Goal: Use online tool/utility: Utilize a website feature to perform a specific function

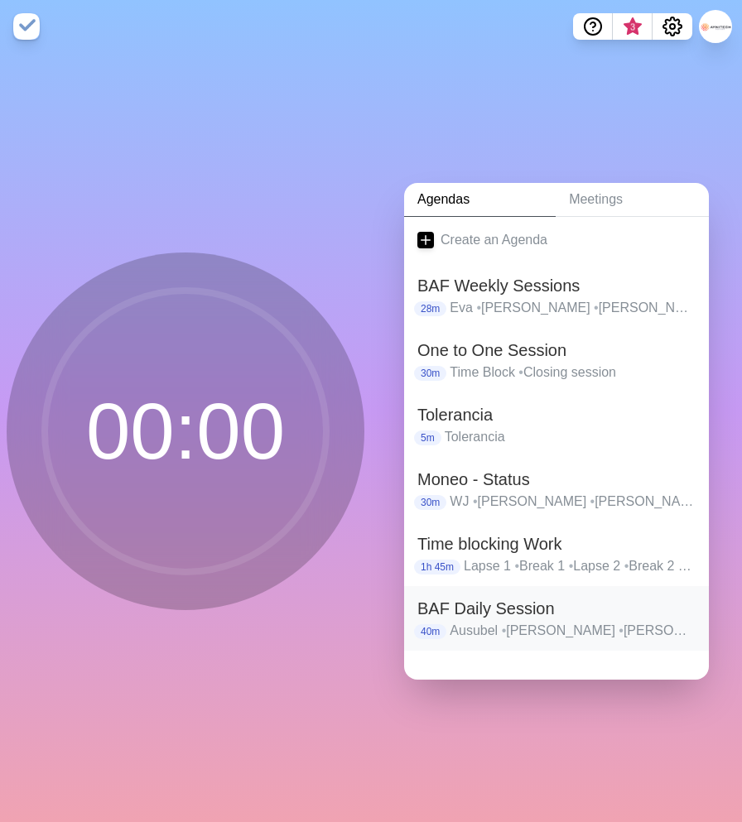
click at [516, 609] on h2 "BAF Daily Session" at bounding box center [556, 608] width 278 height 25
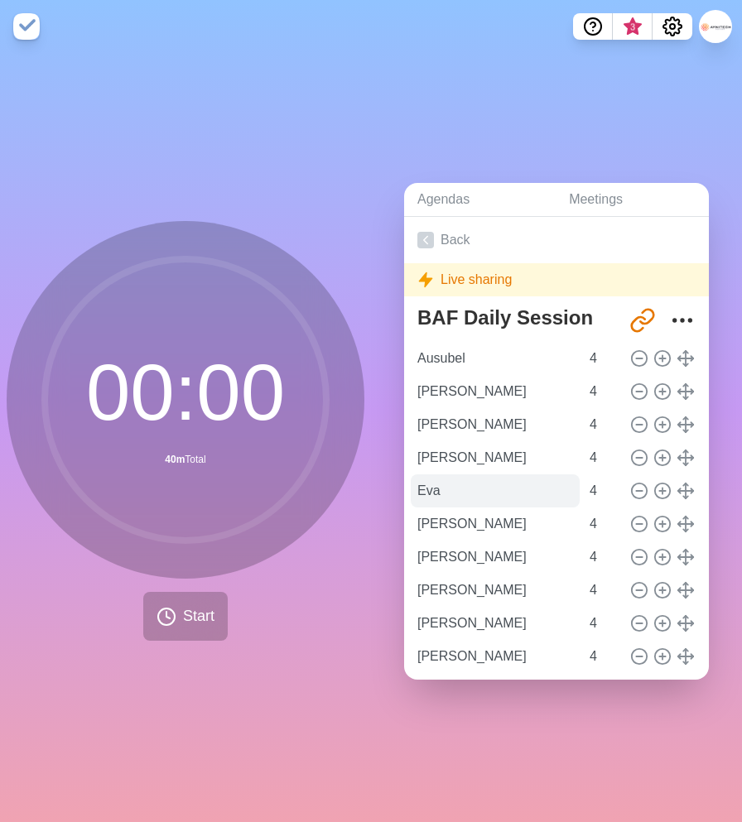
scroll to position [46, 0]
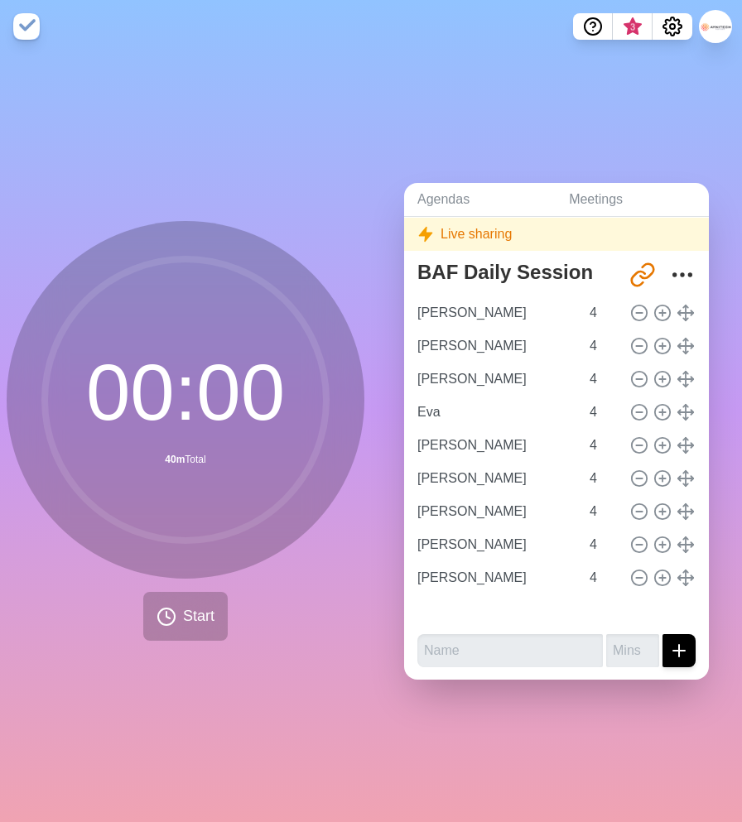
type input "[PERSON_NAME]"
type input "Eva"
type input "[PERSON_NAME]"
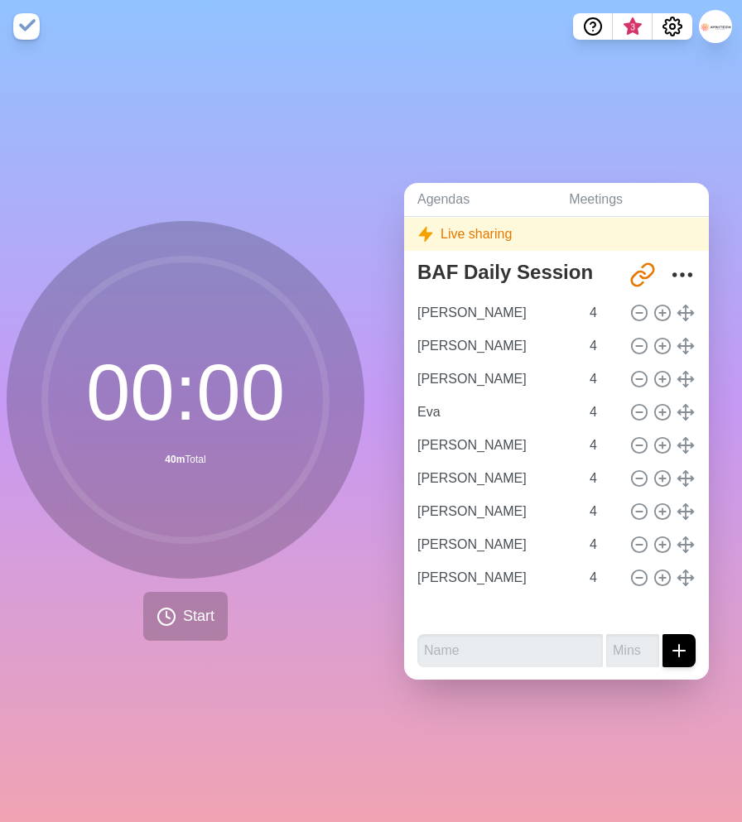
type input "[PERSON_NAME]"
type input "Ausubel"
type input "[PERSON_NAME]"
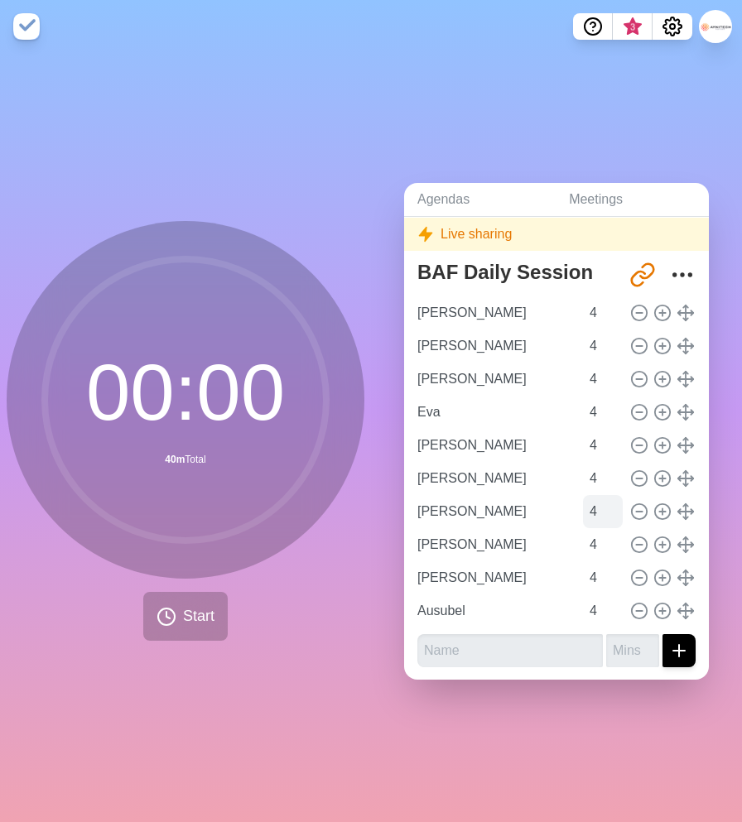
scroll to position [0, 0]
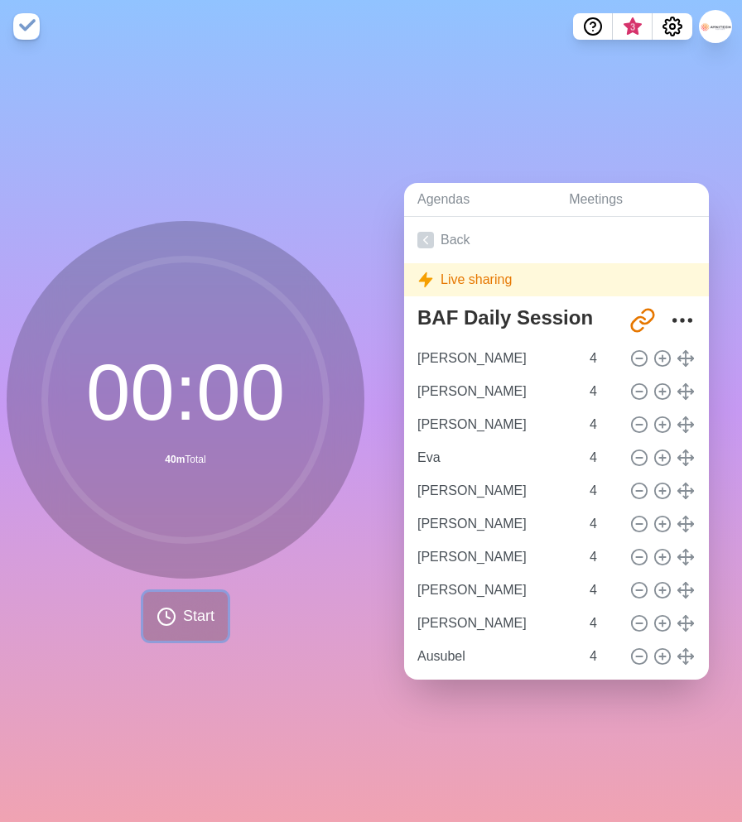
click at [193, 612] on span "Start" at bounding box center [198, 616] width 31 height 22
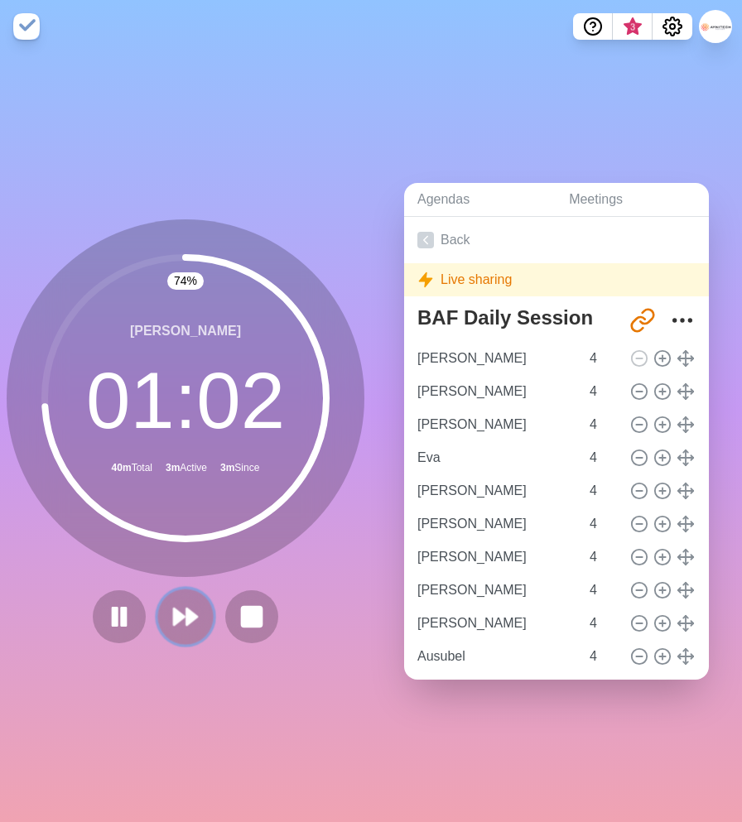
click at [185, 611] on icon at bounding box center [185, 617] width 28 height 28
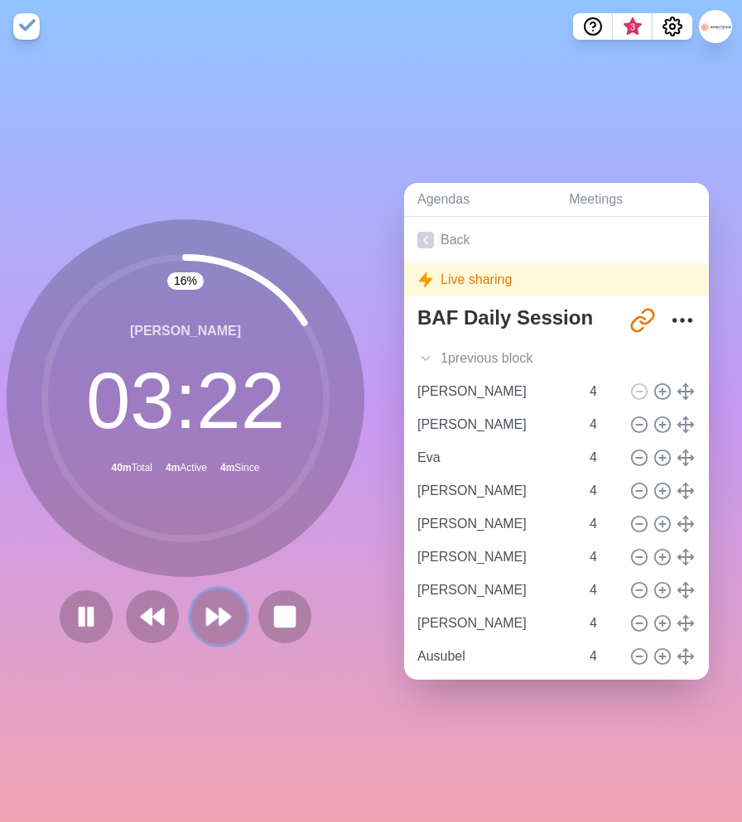
click at [220, 623] on polygon at bounding box center [224, 617] width 11 height 17
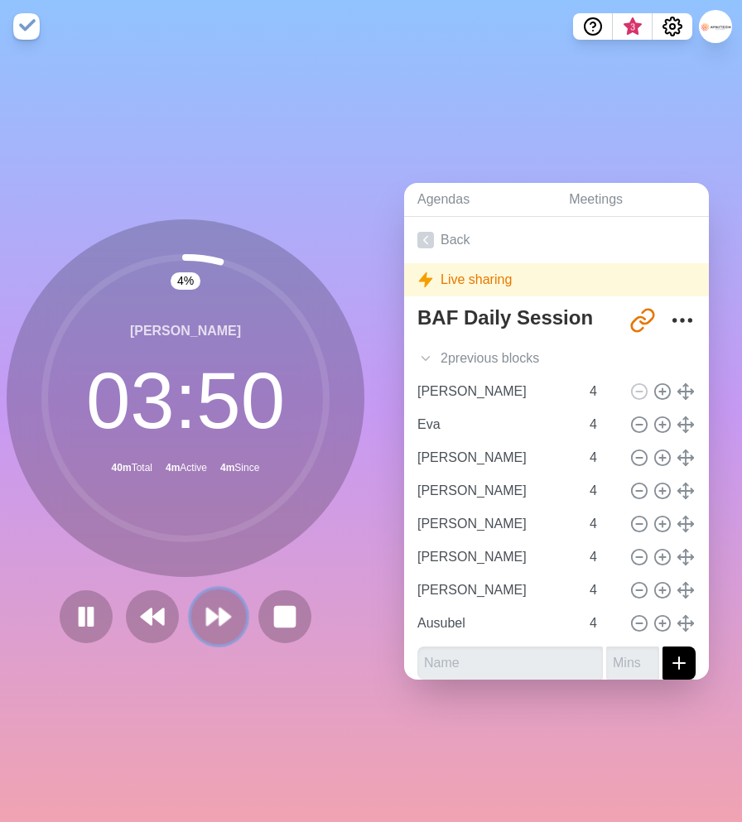
click at [213, 619] on polygon at bounding box center [212, 617] width 11 height 17
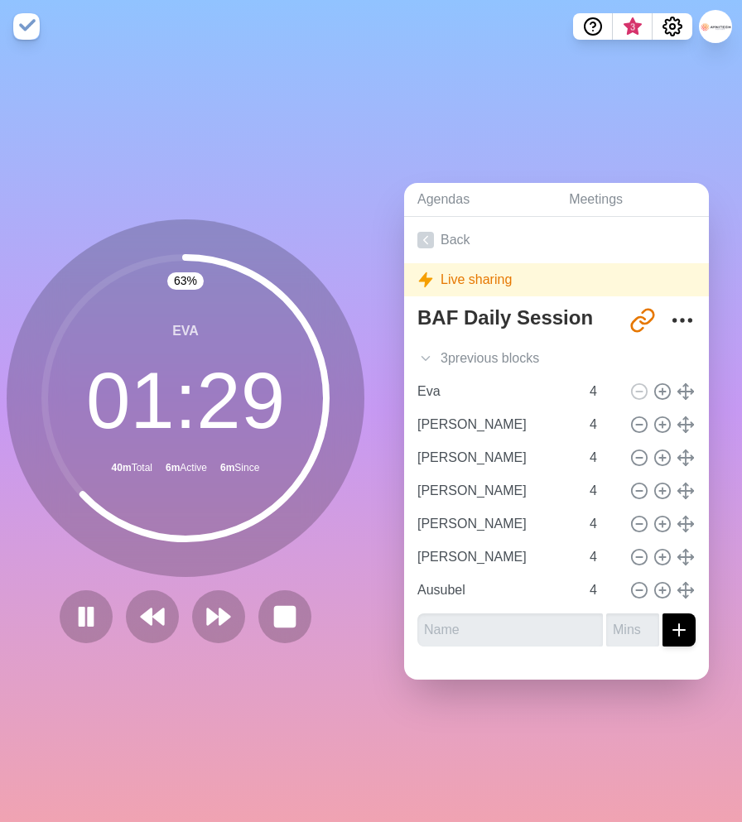
click at [224, 580] on div "63 % Eva 01 : 29 40m Total 6m Active 6m Since" at bounding box center [186, 431] width 358 height 424
click at [212, 626] on icon at bounding box center [219, 617] width 28 height 28
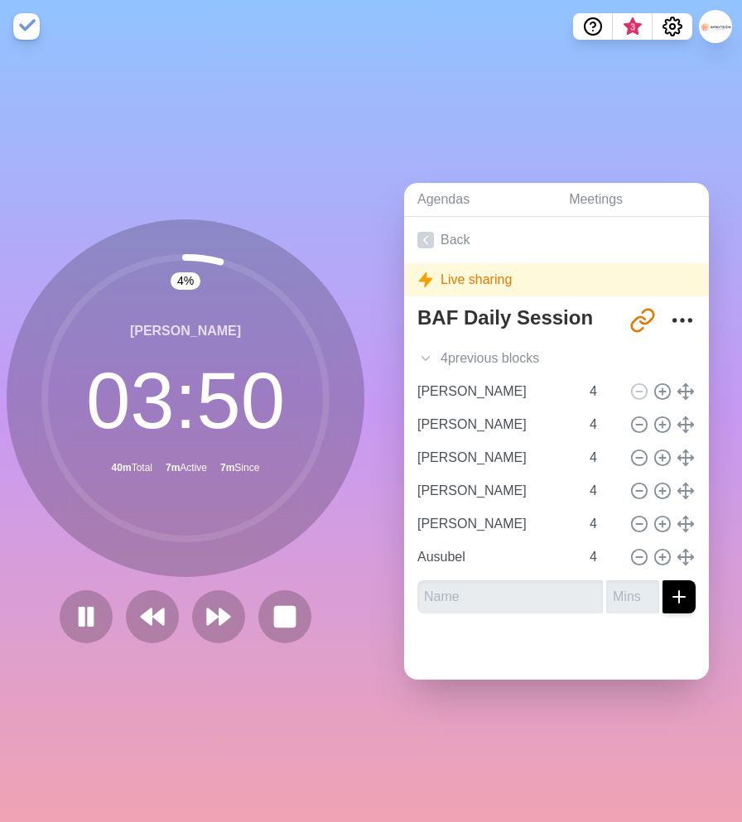
click at [251, 585] on div "4 % [PERSON_NAME] 03 : 50 40m Total 7m Active 7m Since" at bounding box center [186, 431] width 358 height 424
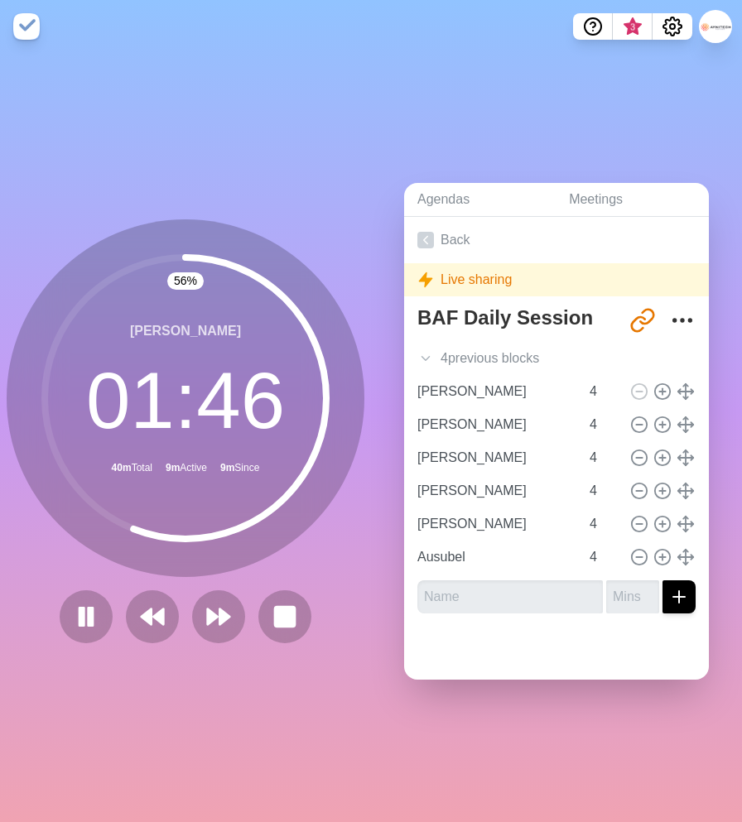
click at [214, 666] on div "56 % [PERSON_NAME] 01 : 46 40m Total 9m Active 9m Since" at bounding box center [185, 437] width 371 height 769
click at [225, 609] on icon at bounding box center [219, 617] width 28 height 28
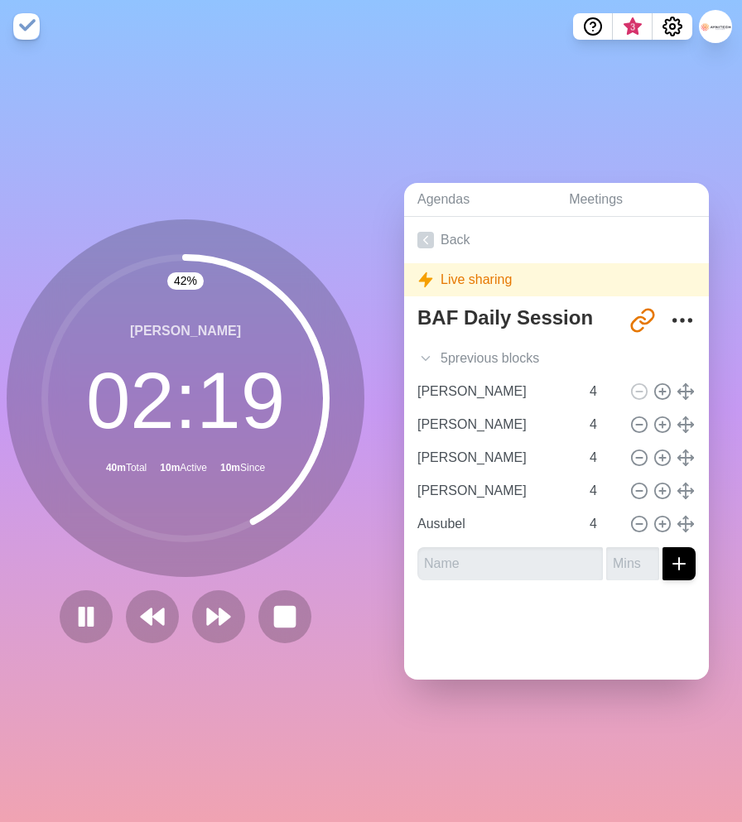
drag, startPoint x: 261, startPoint y: 575, endPoint x: 250, endPoint y: 580, distance: 11.5
click at [261, 576] on div "[PERSON_NAME] 02 : 19 40m Total 10m Active 10m Since" at bounding box center [186, 398] width 358 height 358
click at [214, 614] on polygon at bounding box center [212, 617] width 11 height 17
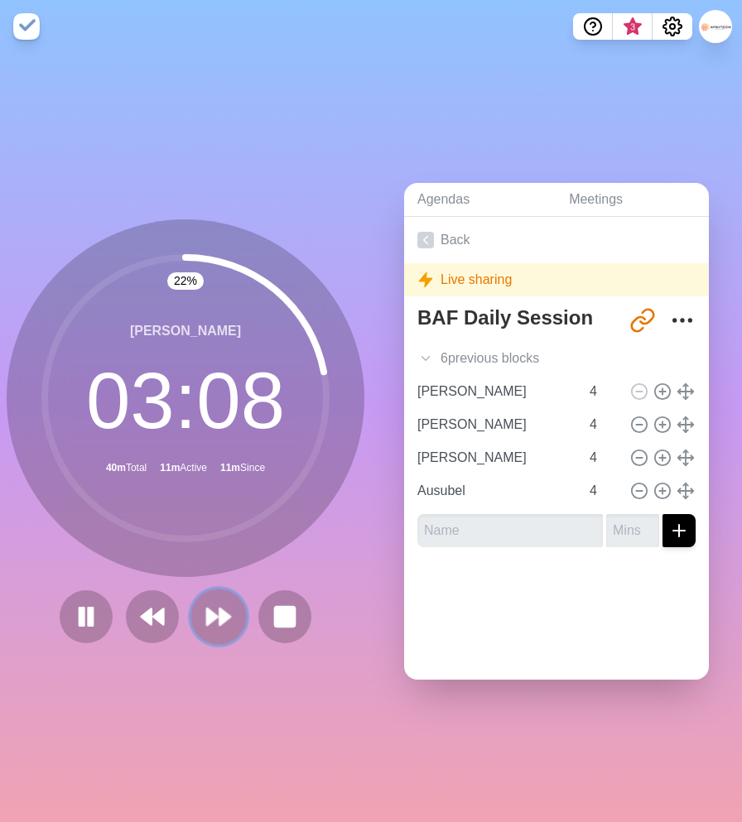
click at [216, 614] on polygon at bounding box center [212, 617] width 11 height 17
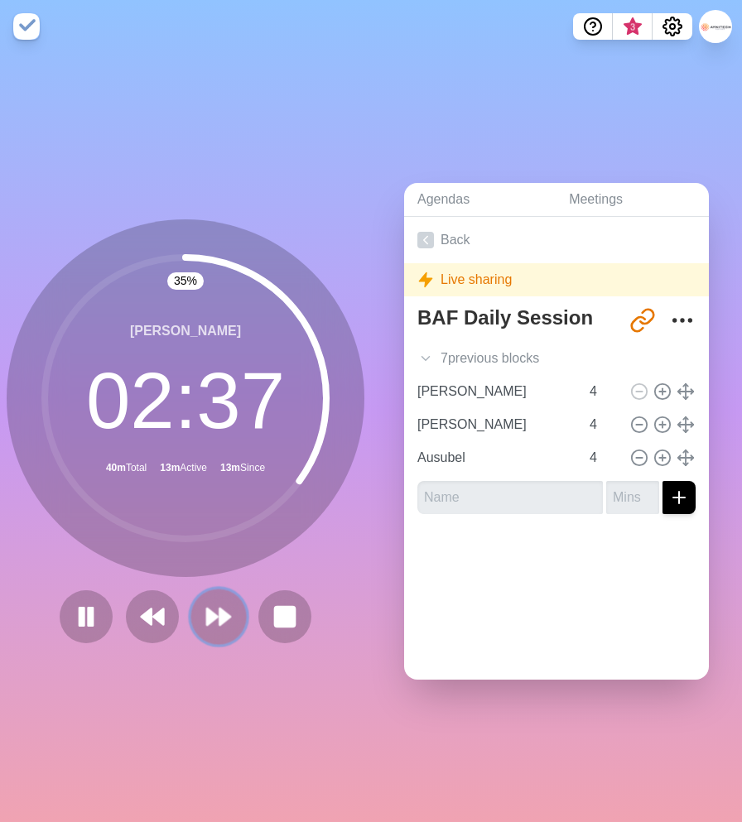
click at [214, 620] on icon at bounding box center [219, 617] width 28 height 28
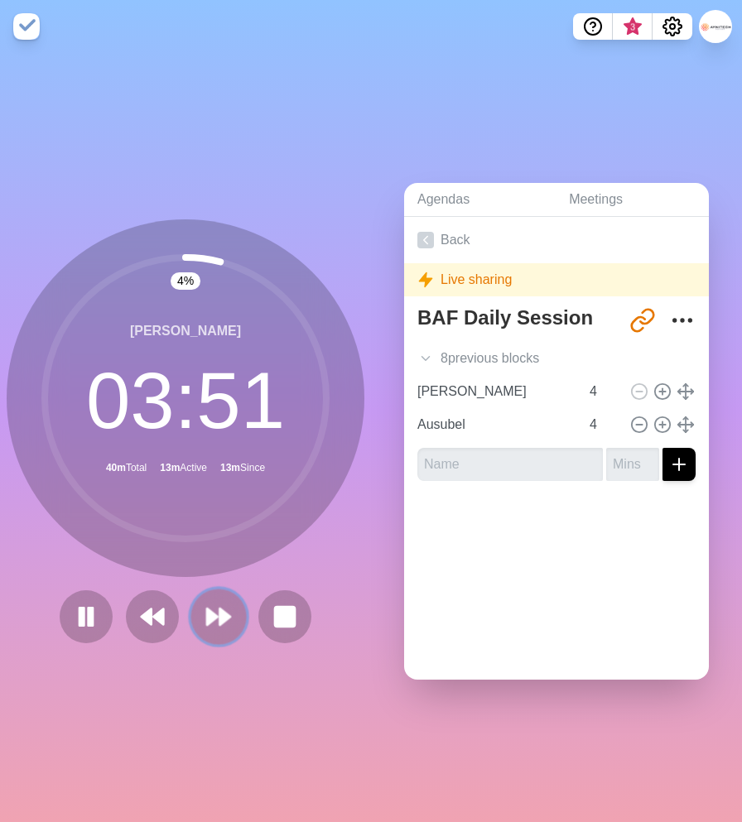
click at [214, 613] on polygon at bounding box center [212, 617] width 11 height 17
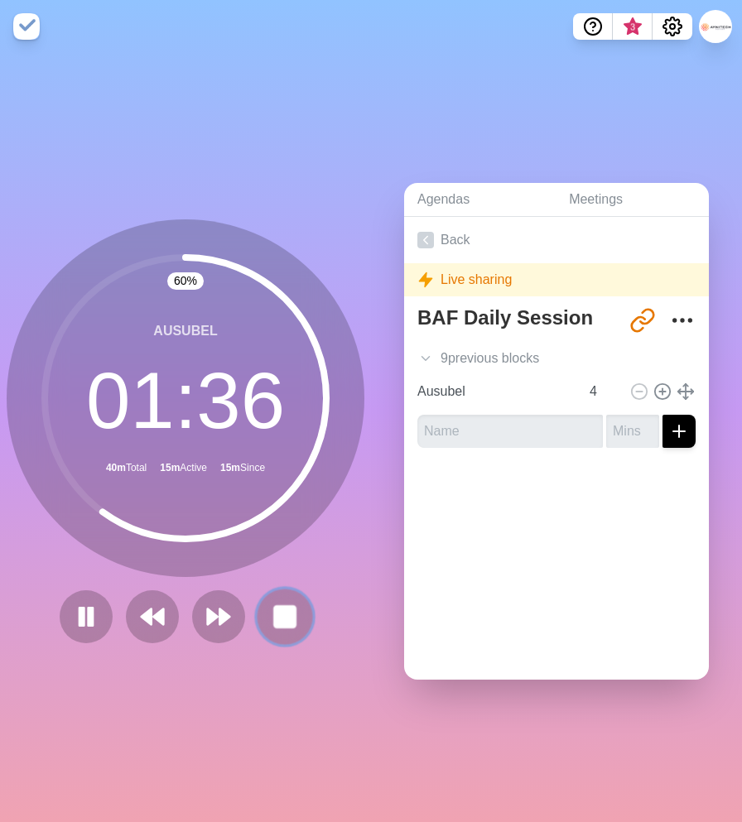
click at [289, 612] on rect at bounding box center [284, 616] width 21 height 21
